Goal: Check status: Check status

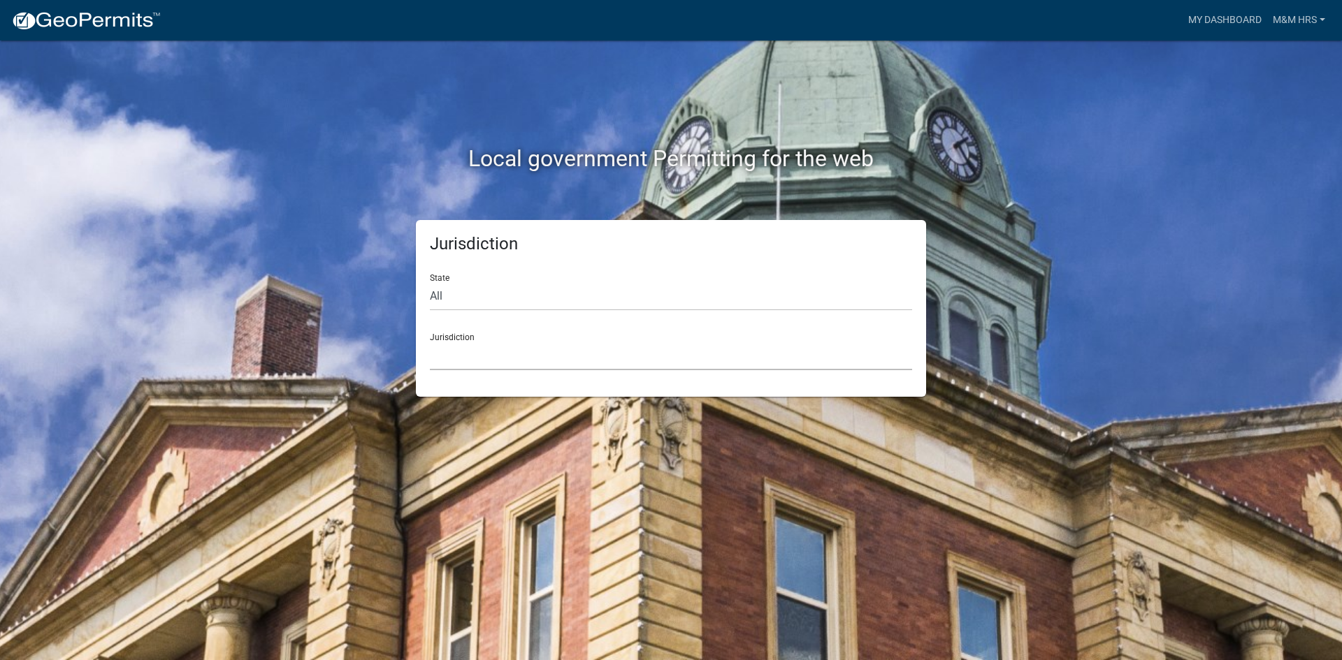
click at [470, 345] on select "[GEOGRAPHIC_DATA], [US_STATE] [GEOGRAPHIC_DATA], [US_STATE][PERSON_NAME][GEOGRA…" at bounding box center [671, 356] width 482 height 29
click at [348, 338] on div "Jurisdiction State All [US_STATE] [US_STATE] [US_STATE] [US_STATE] [US_STATE] […" at bounding box center [671, 308] width 797 height 177
click at [1223, 20] on link "My Dashboard" at bounding box center [1224, 20] width 85 height 27
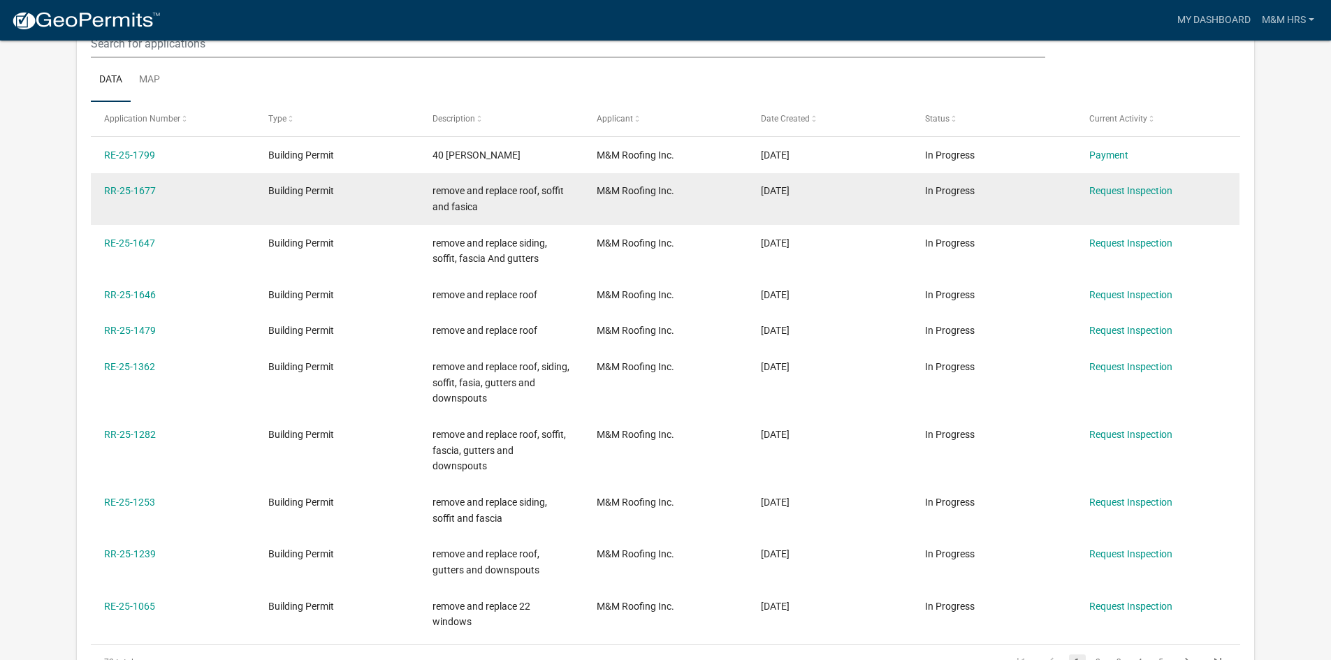
scroll to position [185, 0]
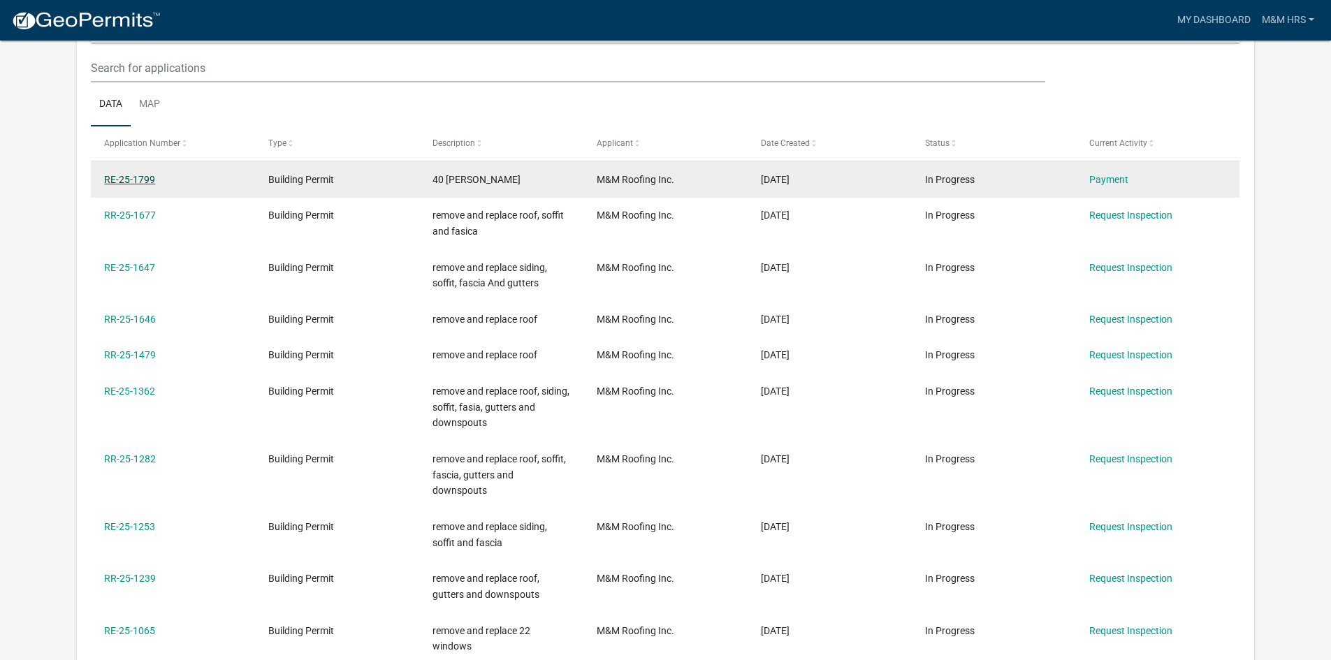
click at [139, 180] on link "RE-25-1799" at bounding box center [129, 179] width 51 height 11
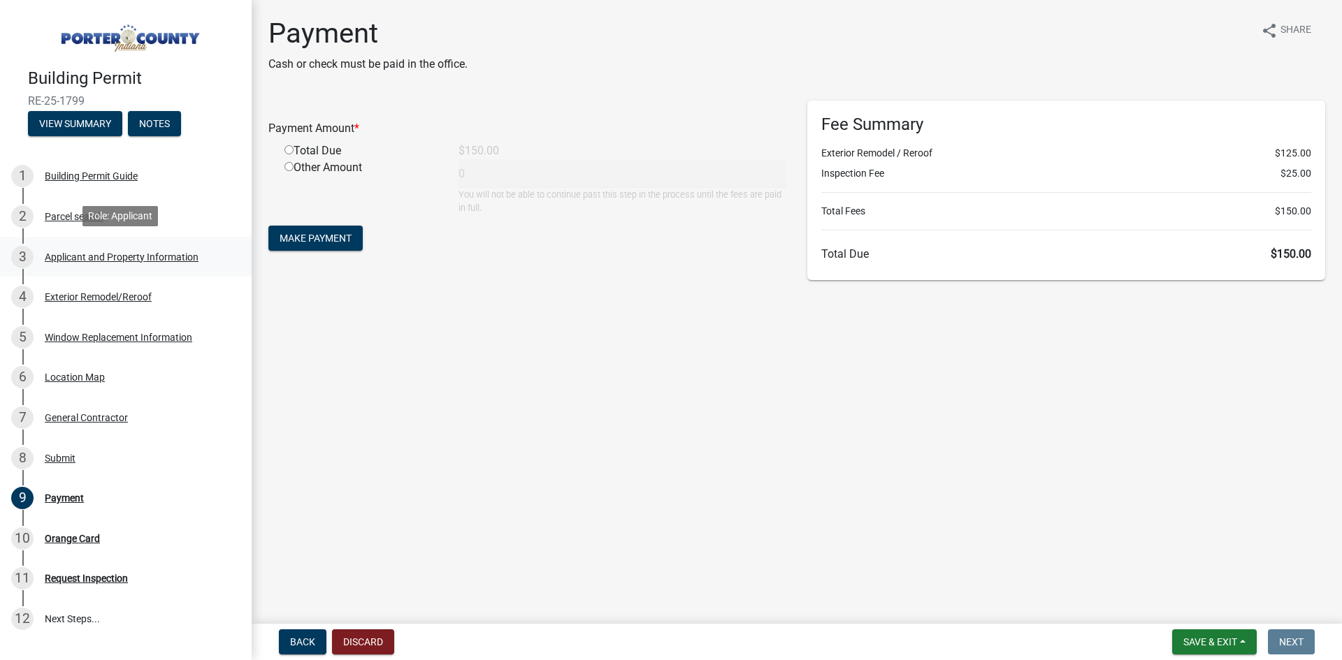
click at [69, 259] on div "Applicant and Property Information" at bounding box center [122, 257] width 154 height 10
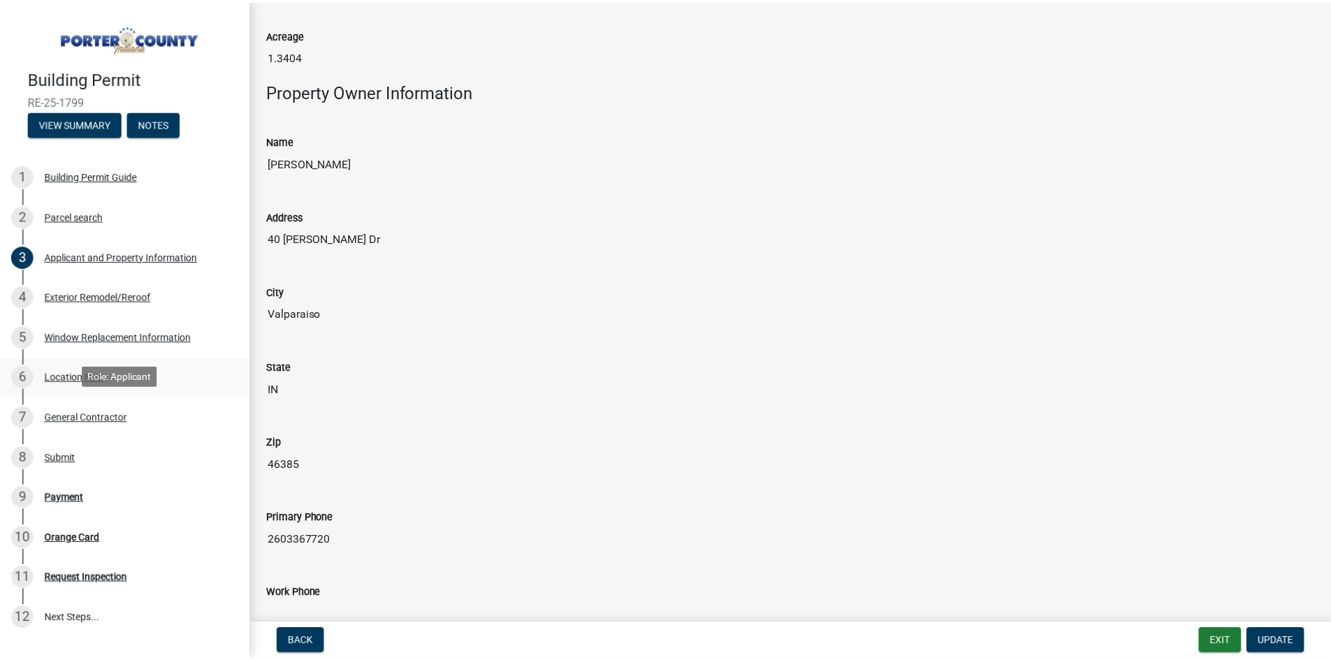
scroll to position [1188, 0]
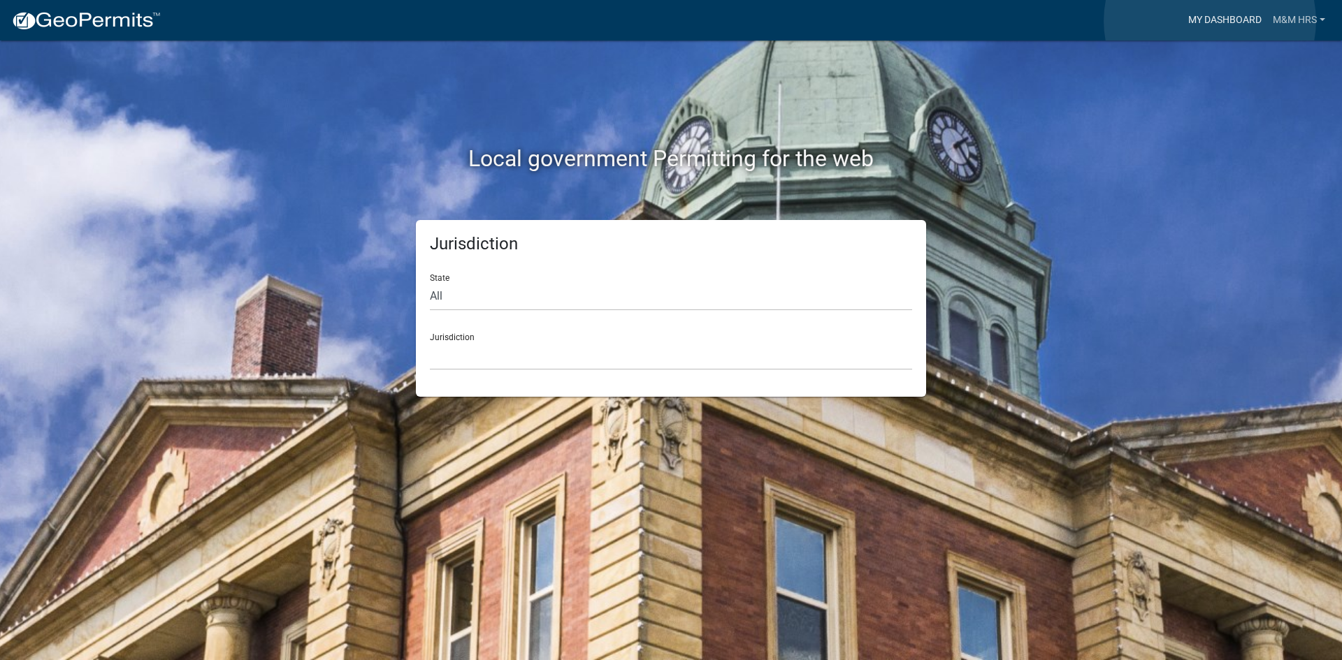
click at [1210, 21] on link "My Dashboard" at bounding box center [1224, 20] width 85 height 27
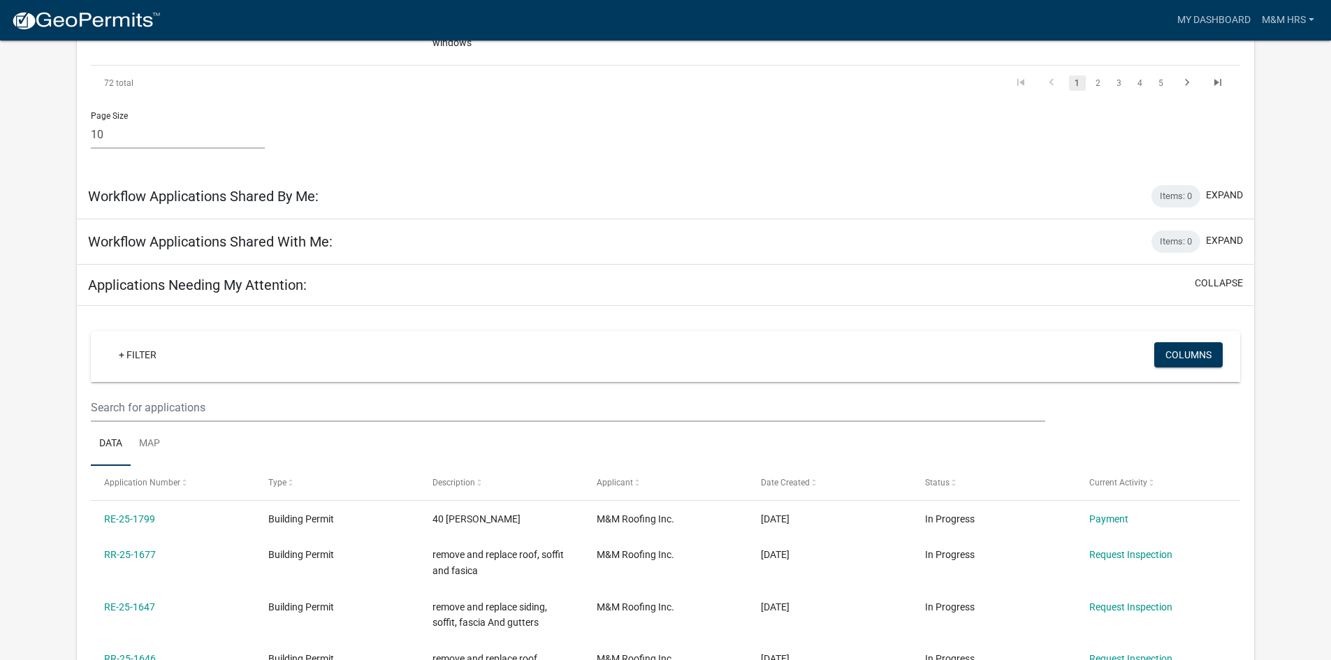
scroll to position [814, 0]
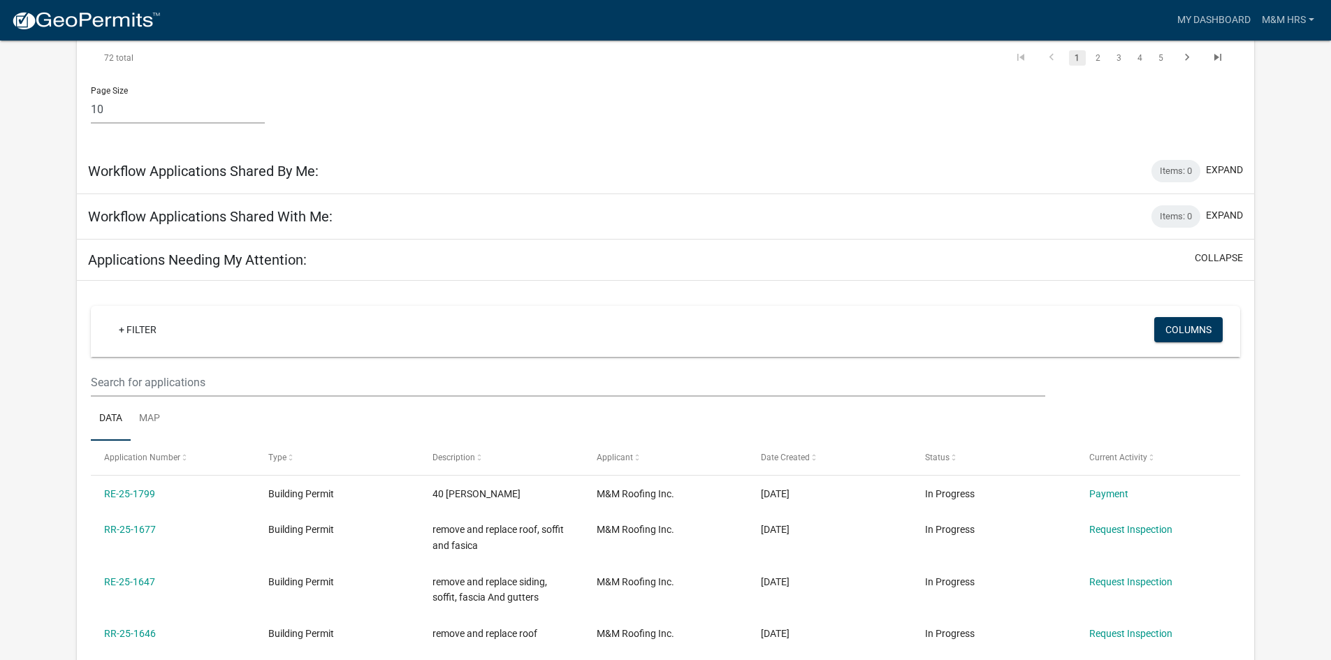
click at [254, 252] on h5 "Applications Needing My Attention:" at bounding box center [197, 260] width 219 height 17
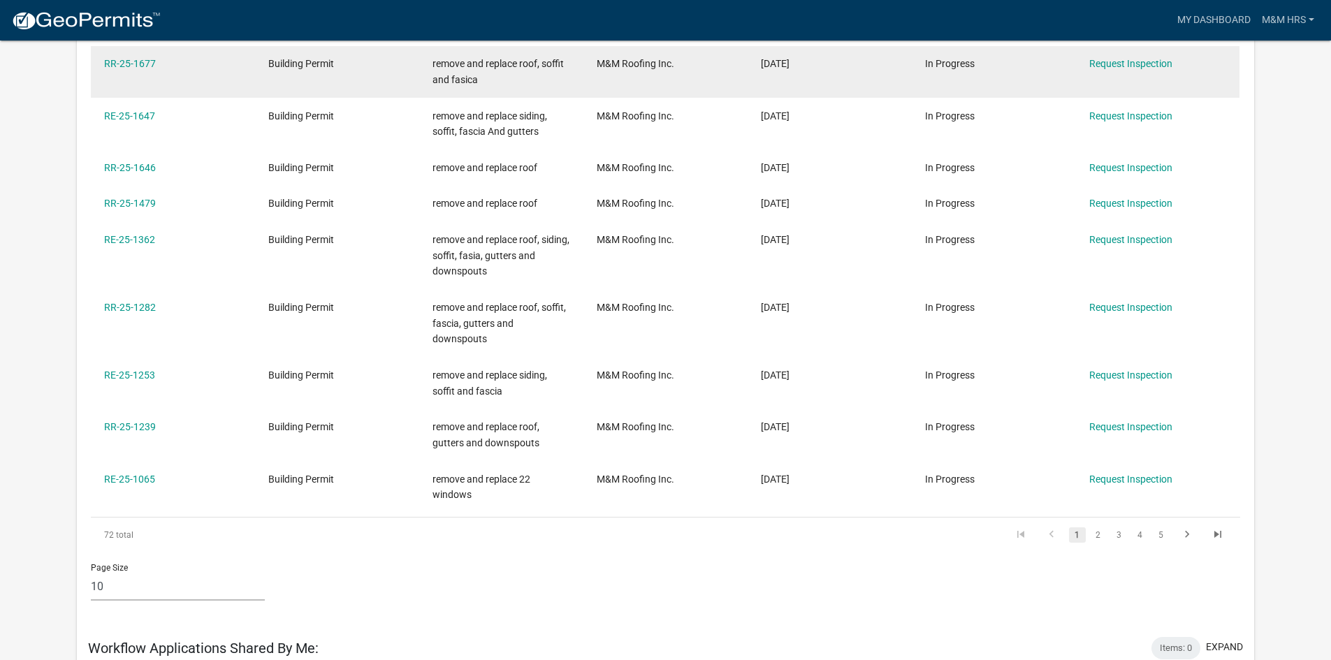
scroll to position [0, 0]
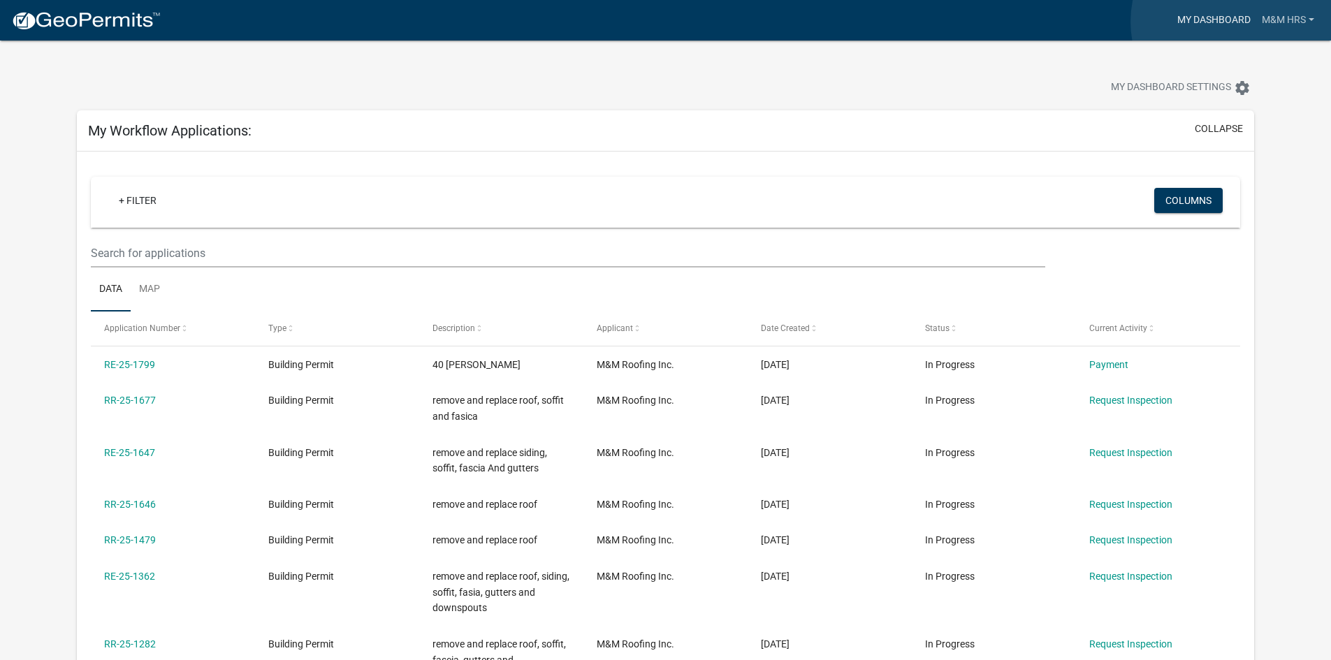
click at [1237, 22] on link "My Dashboard" at bounding box center [1214, 20] width 85 height 27
click at [1203, 17] on link "My Dashboard" at bounding box center [1214, 20] width 85 height 27
click at [1233, 17] on link "My Dashboard" at bounding box center [1214, 20] width 85 height 27
click at [1303, 22] on link "M&M HRS" at bounding box center [1288, 20] width 64 height 27
click at [1261, 52] on link "Account" at bounding box center [1264, 58] width 112 height 34
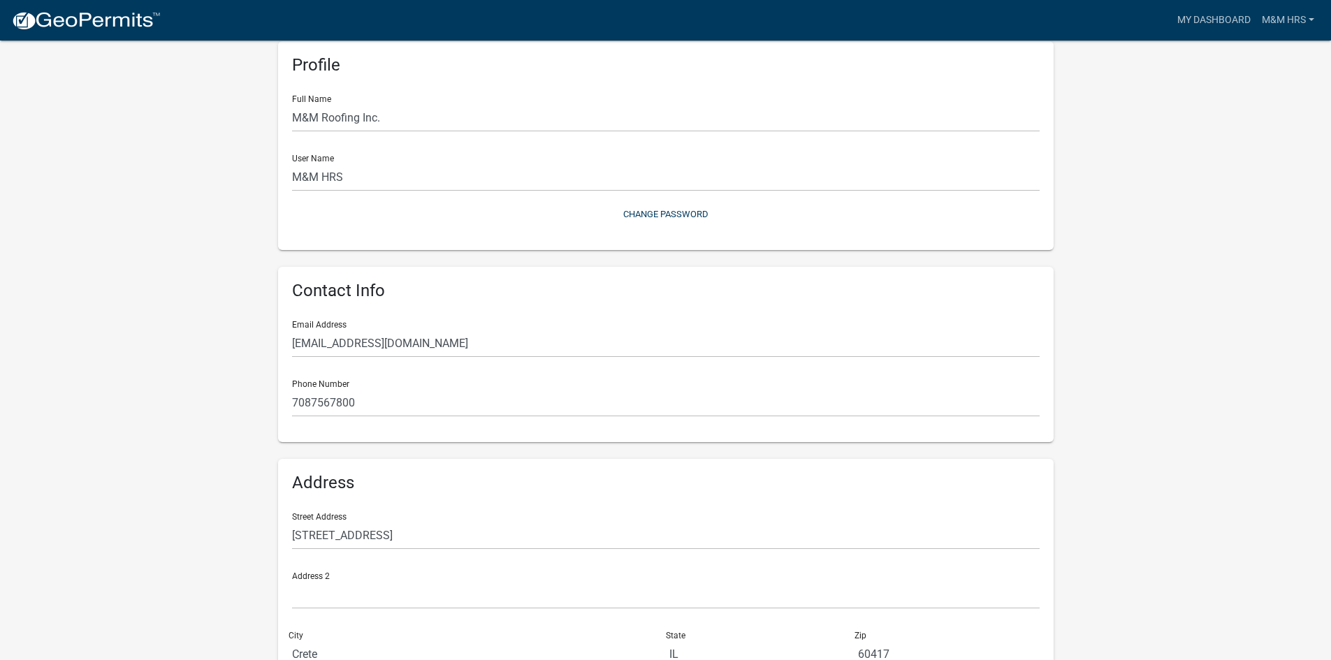
scroll to position [154, 0]
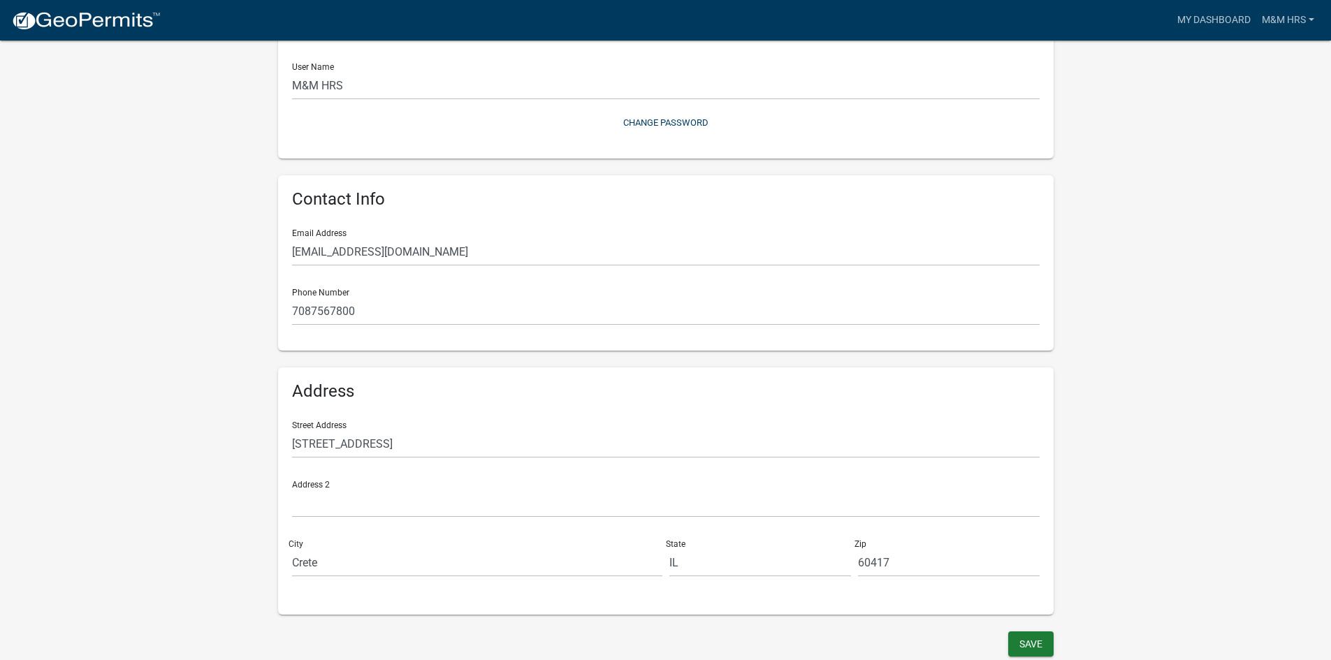
click at [1215, 4] on nav "more_horiz My Dashboard M&M HRS Account Logout" at bounding box center [665, 20] width 1331 height 41
click at [1215, 16] on link "My Dashboard" at bounding box center [1214, 20] width 85 height 27
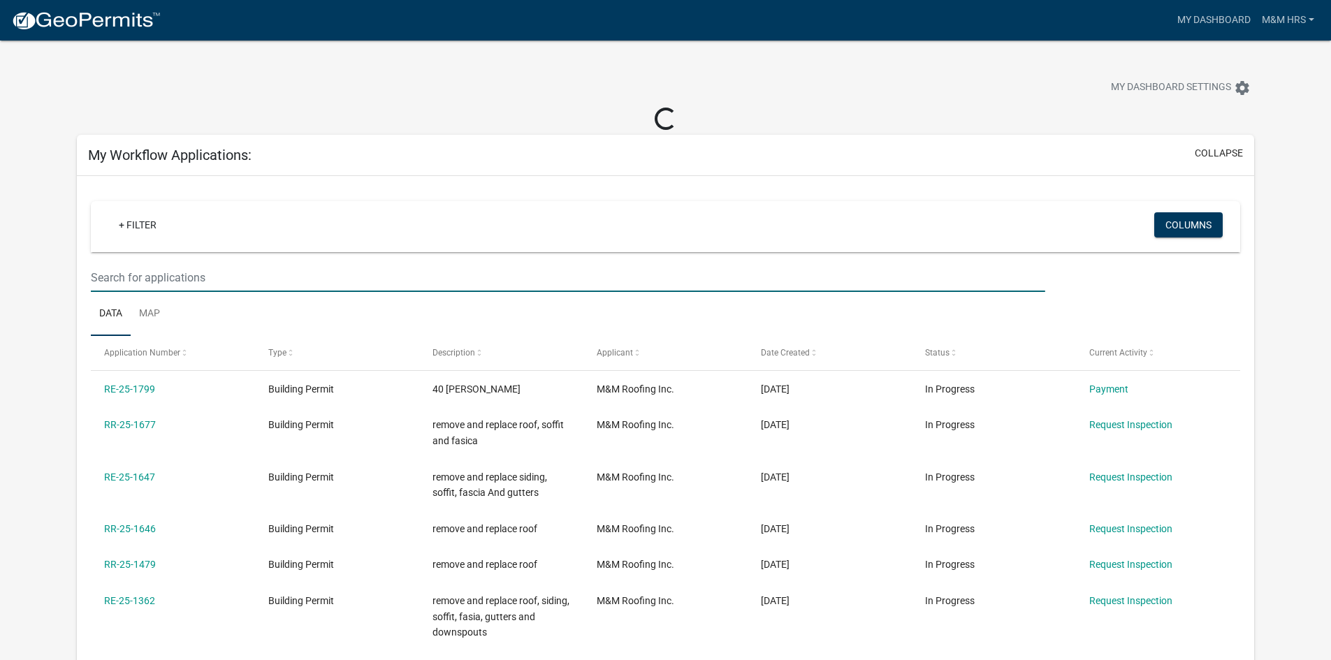
click at [171, 279] on input "text" at bounding box center [568, 277] width 954 height 29
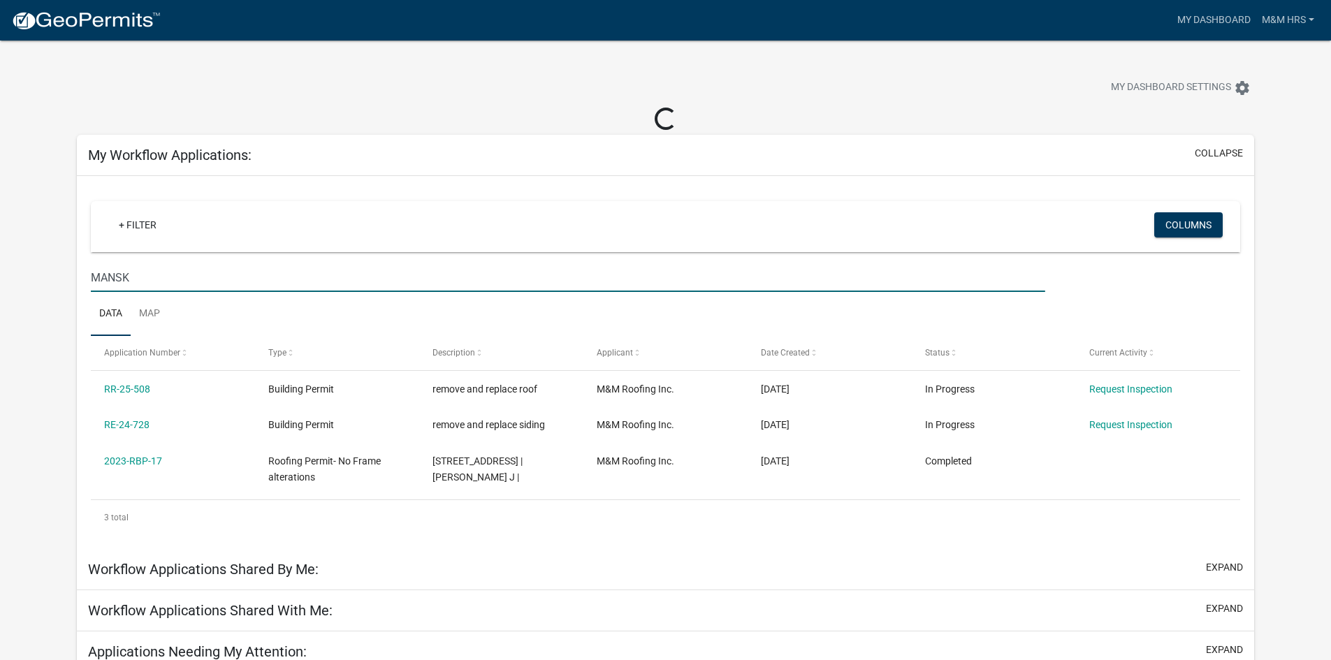
type input "[PERSON_NAME]"
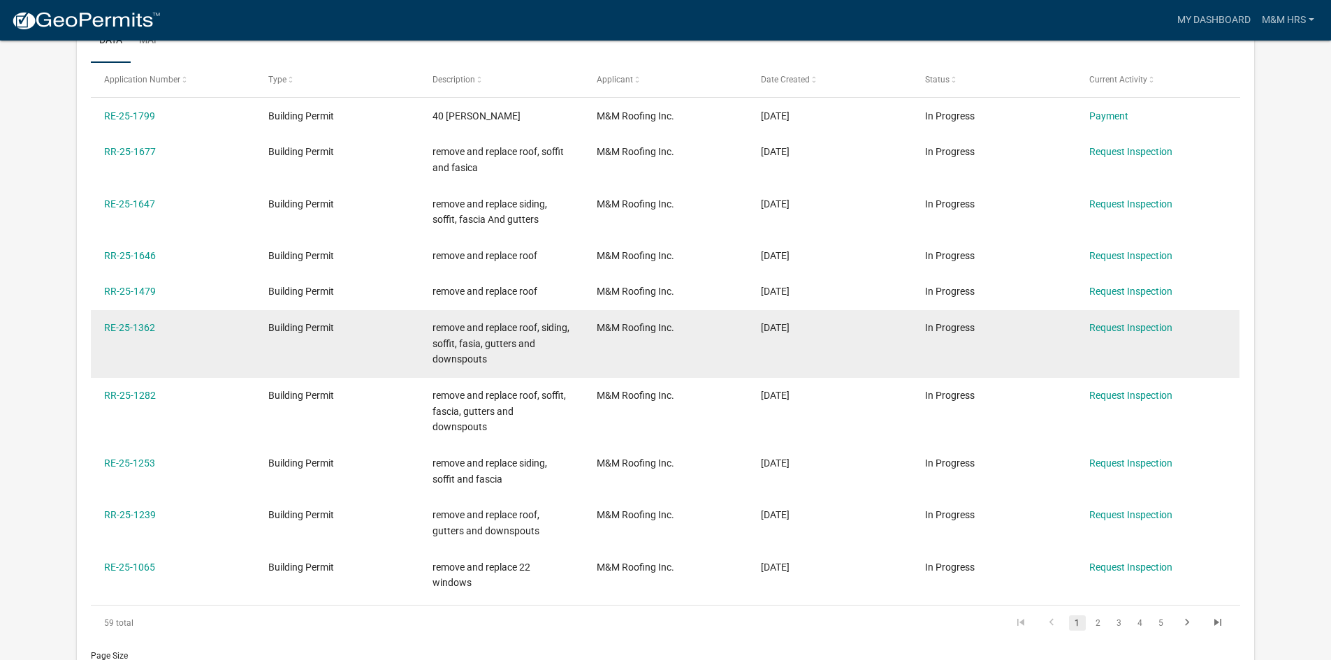
scroll to position [419, 0]
